Goal: Task Accomplishment & Management: Use online tool/utility

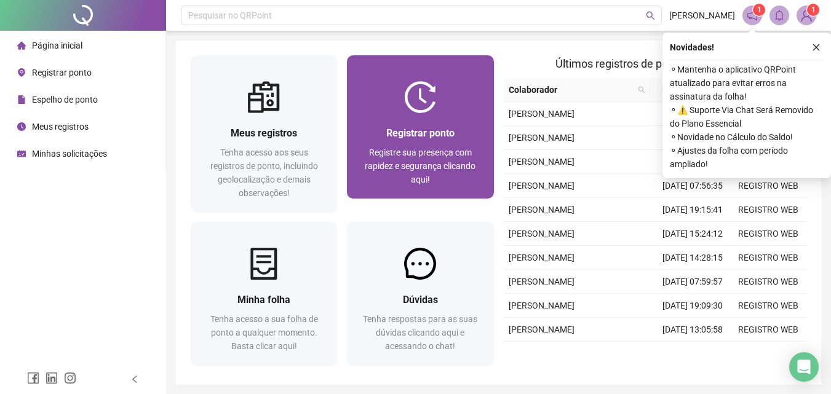
click at [463, 108] on div at bounding box center [420, 97] width 146 height 32
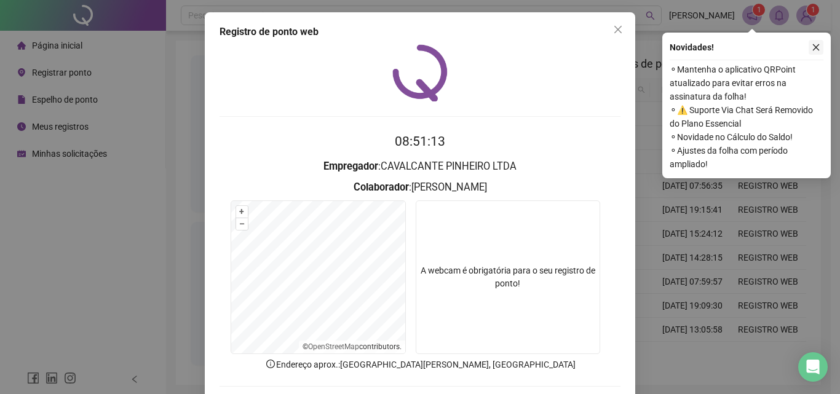
click at [820, 47] on icon "close" at bounding box center [816, 47] width 9 height 9
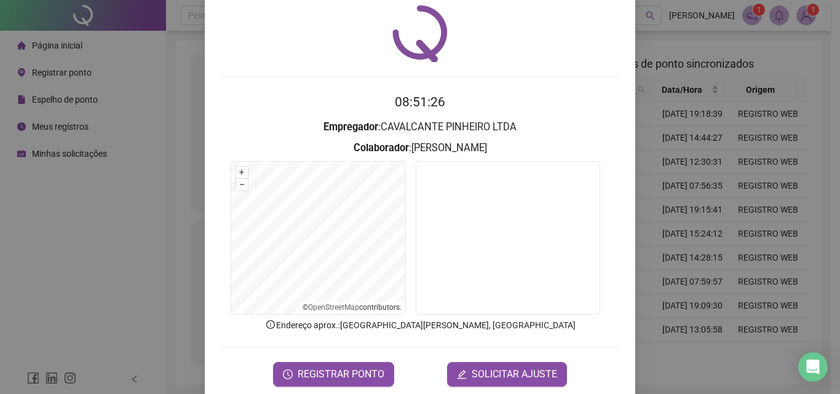
scroll to position [59, 0]
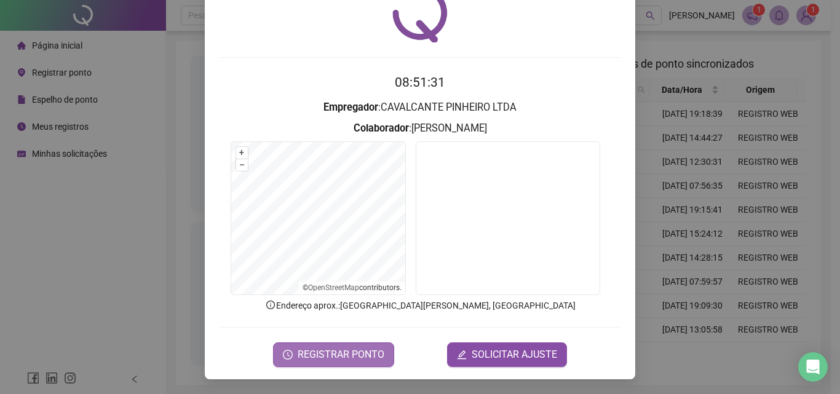
click at [339, 354] on span "REGISTRAR PONTO" at bounding box center [341, 354] width 87 height 15
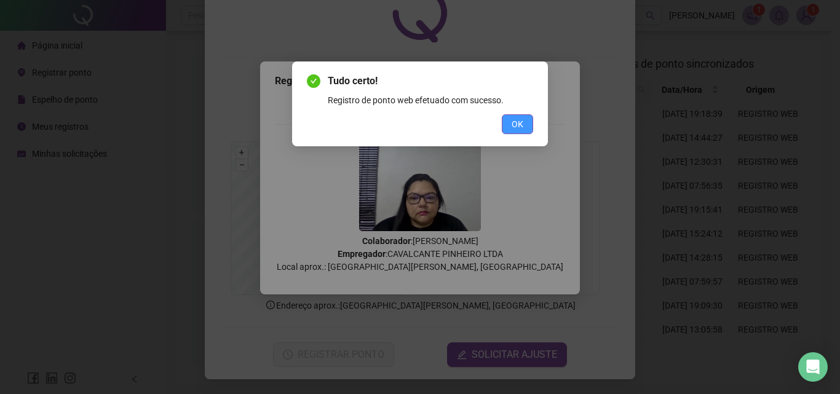
click at [519, 117] on span "OK" at bounding box center [518, 124] width 12 height 14
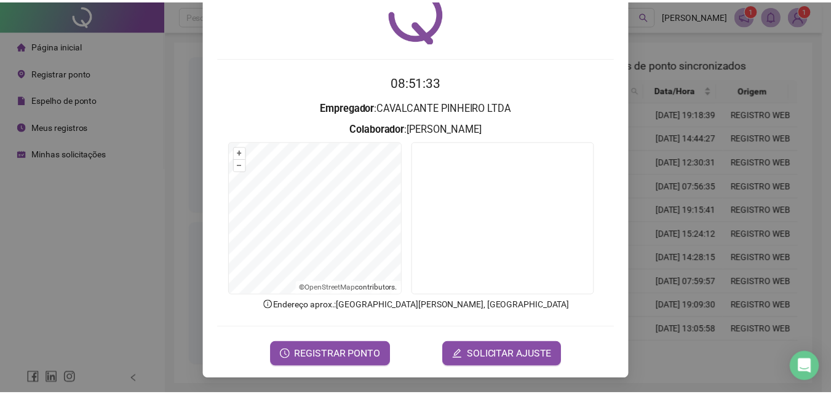
scroll to position [0, 0]
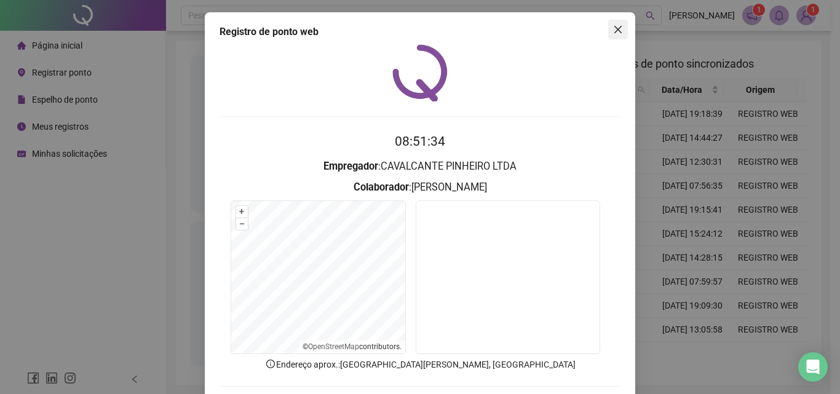
click at [613, 29] on icon "close" at bounding box center [618, 30] width 10 height 10
